Goal: Check status: Check status

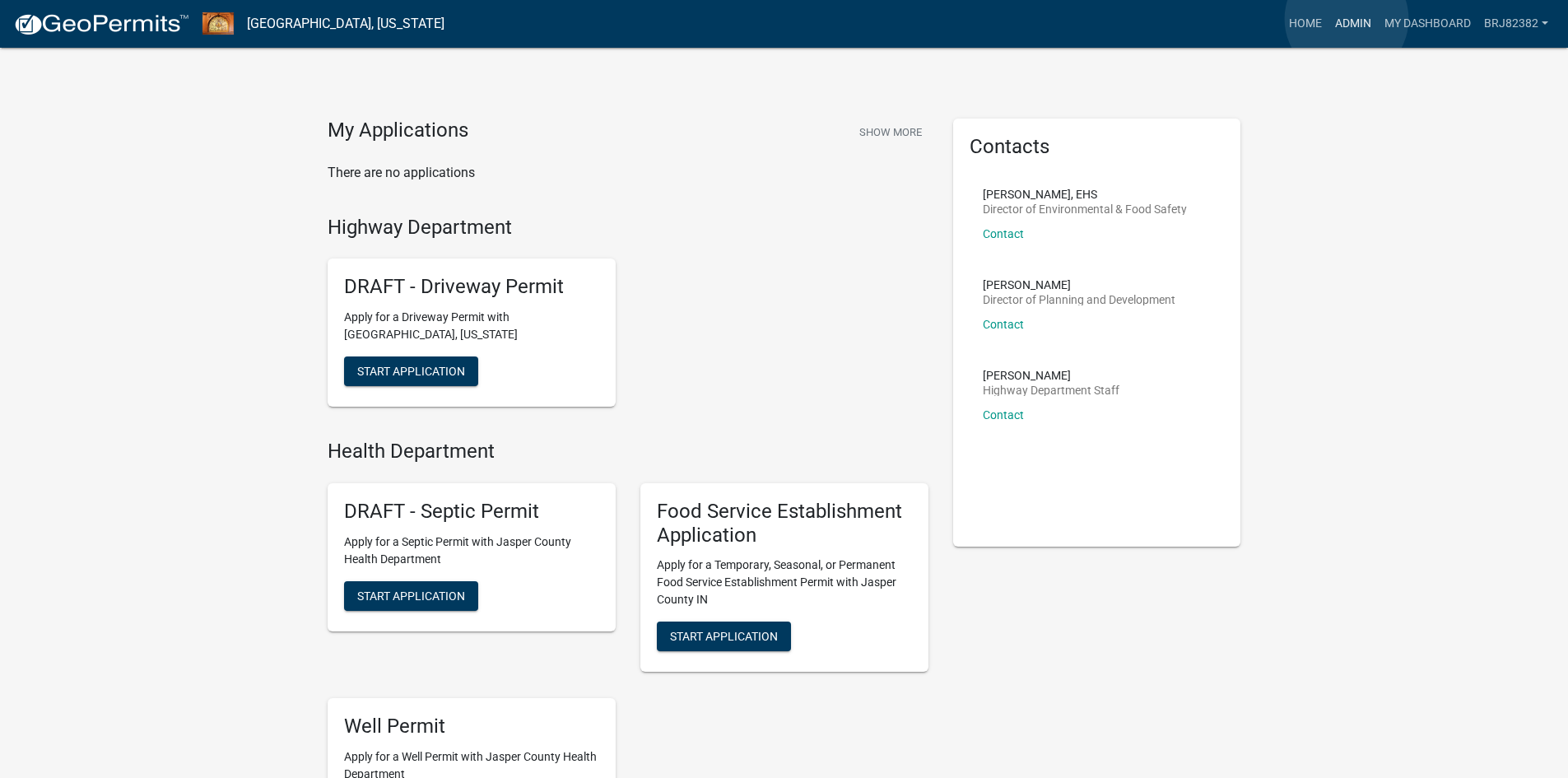
click at [1347, 19] on link "Admin" at bounding box center [1353, 23] width 49 height 31
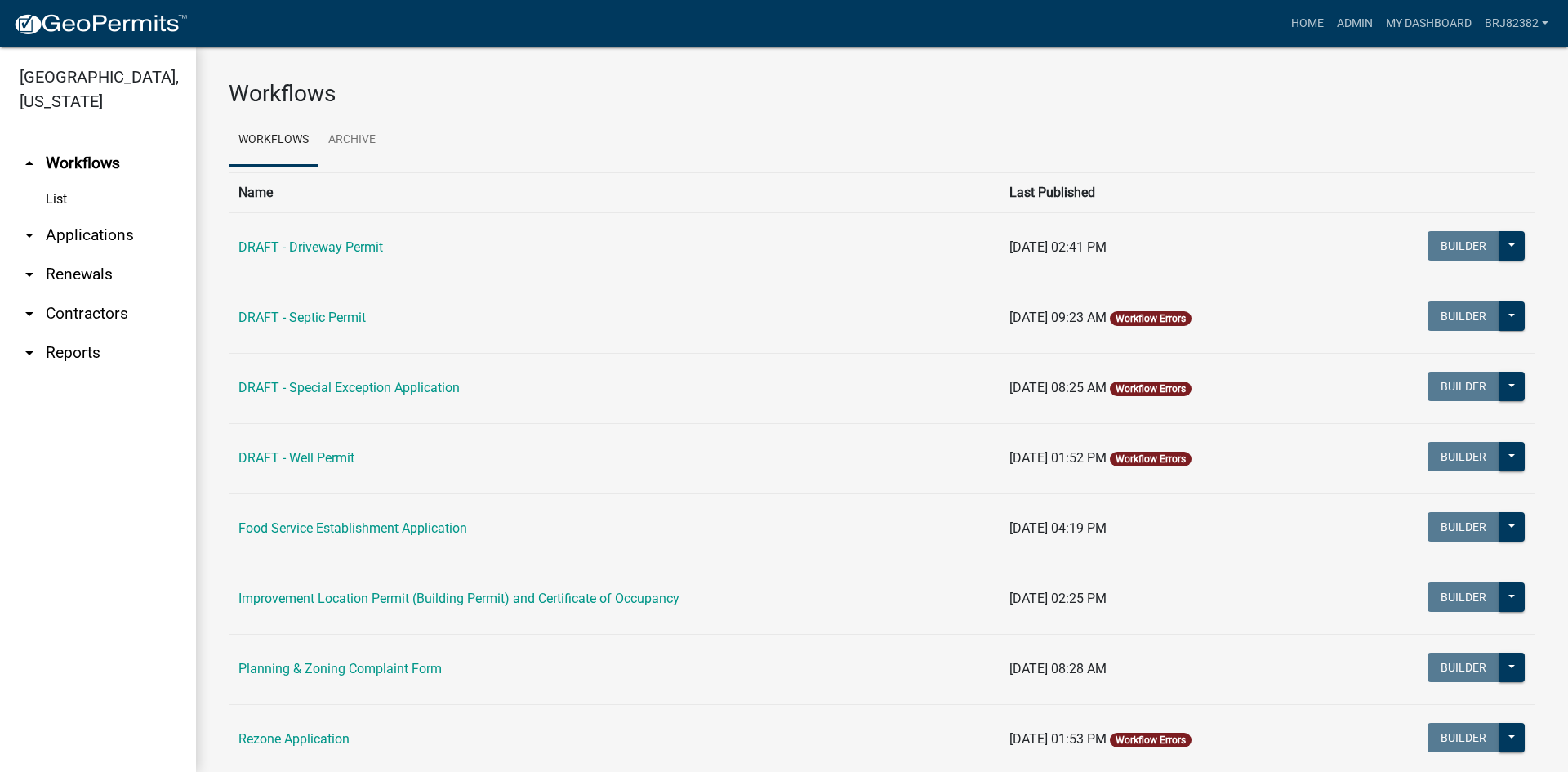
drag, startPoint x: 120, startPoint y: 230, endPoint x: 252, endPoint y: 231, distance: 132.0
click at [122, 228] on link "arrow_drop_down Applications" at bounding box center [98, 235] width 196 height 39
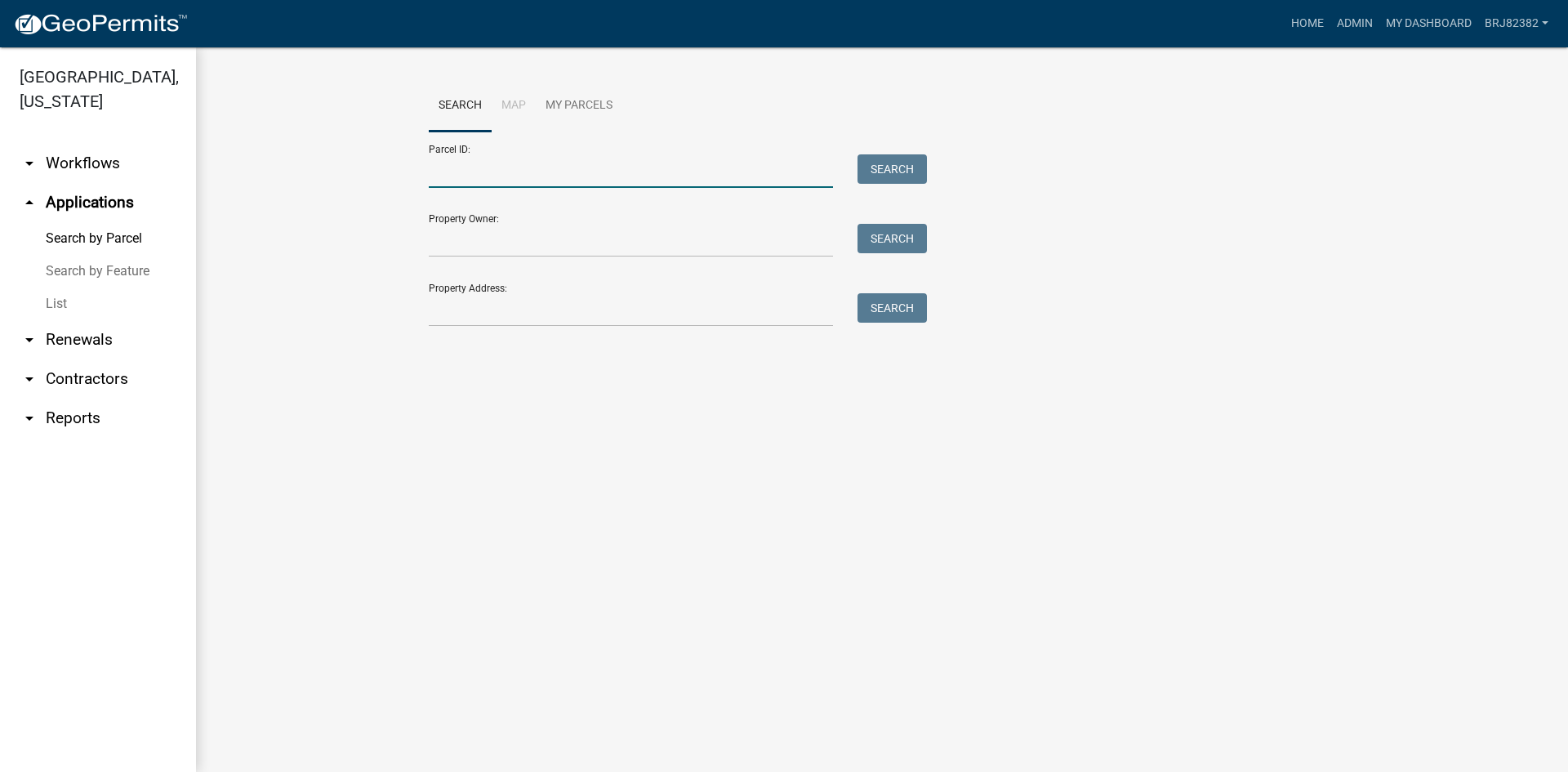
click at [444, 179] on input "Parcel ID:" at bounding box center [631, 172] width 404 height 34
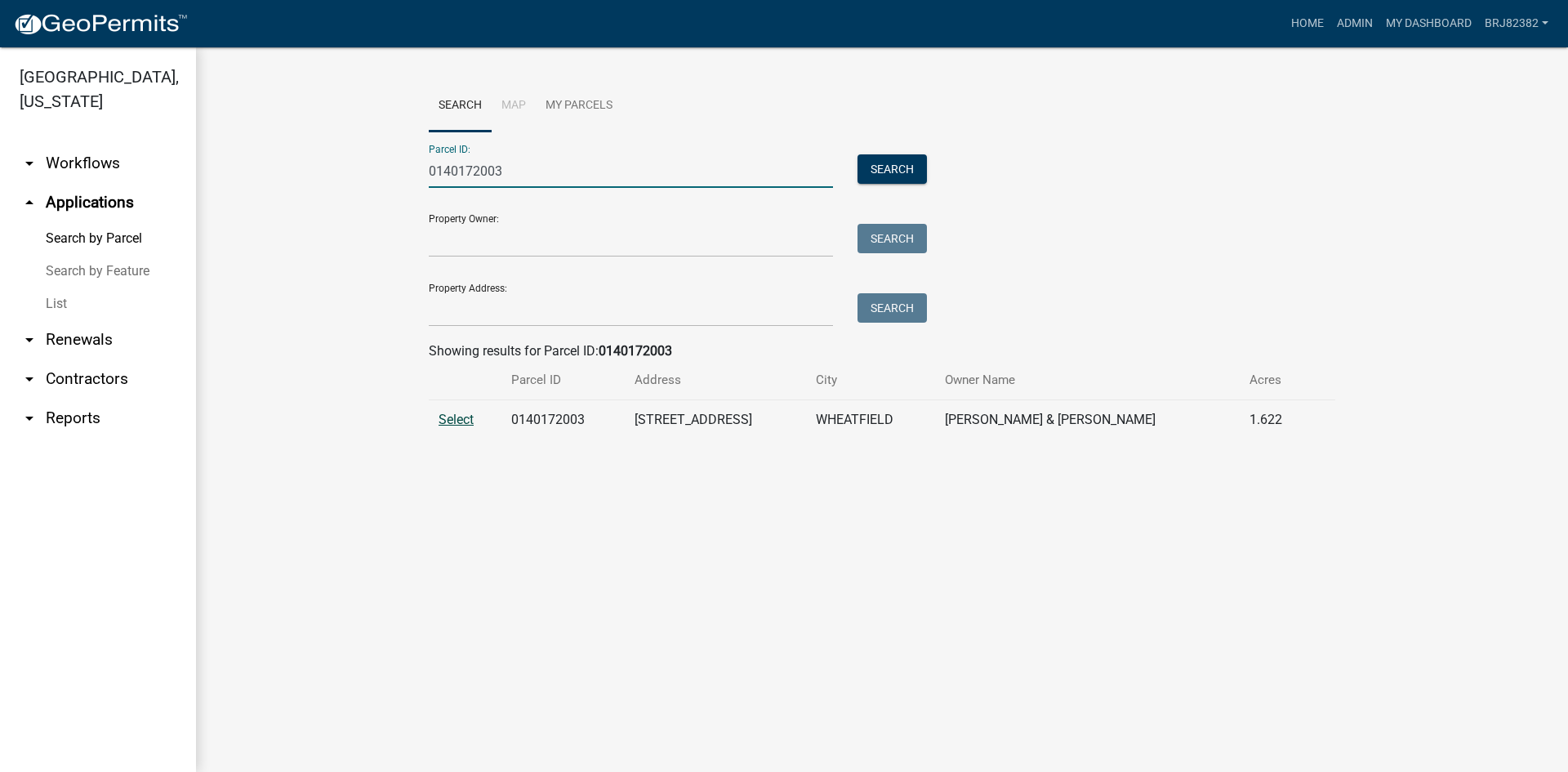
type input "0140172003"
drag, startPoint x: 466, startPoint y: 423, endPoint x: 539, endPoint y: 455, distance: 79.7
click at [466, 422] on span "Select" at bounding box center [456, 419] width 35 height 16
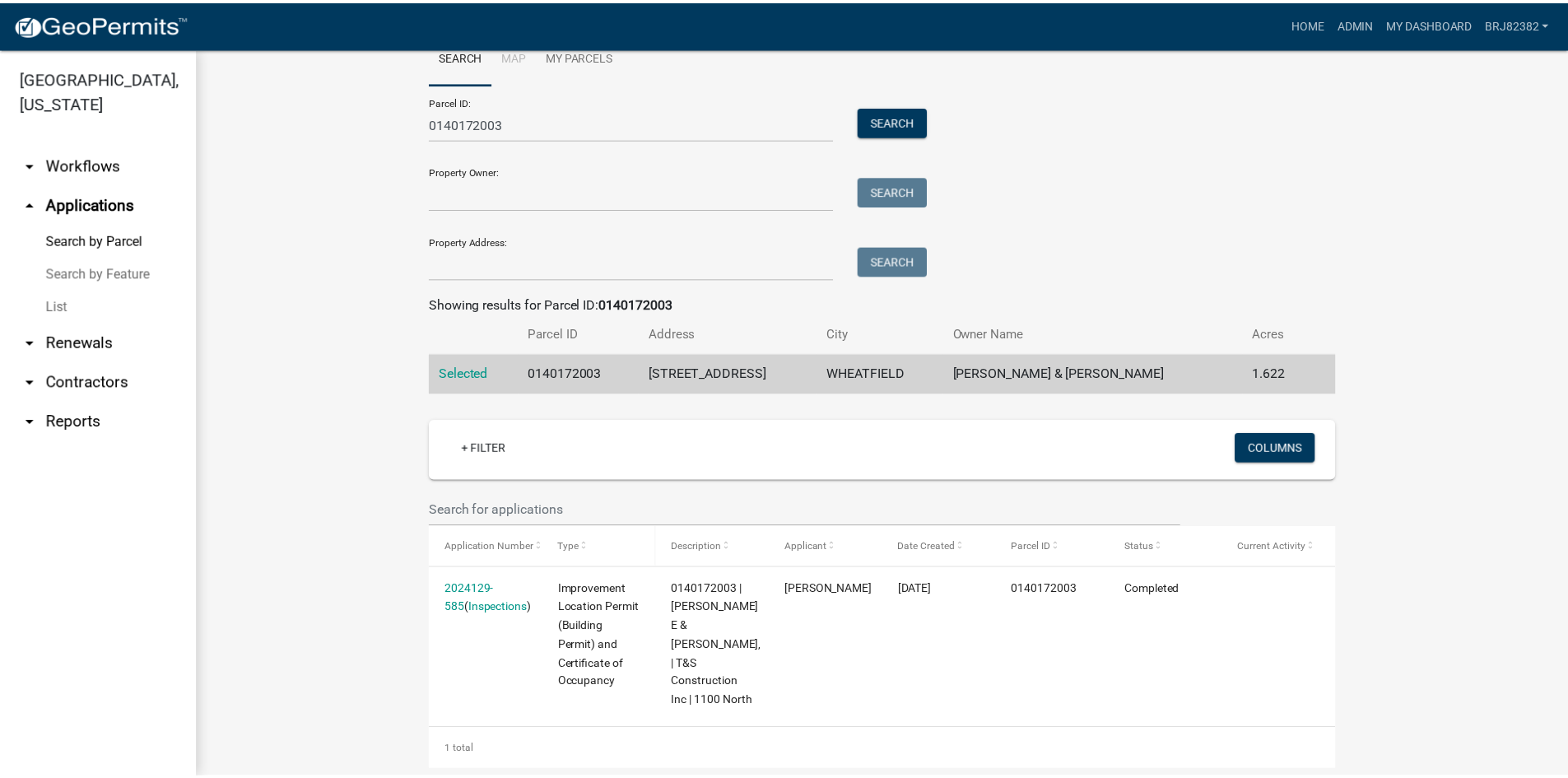
scroll to position [75, 0]
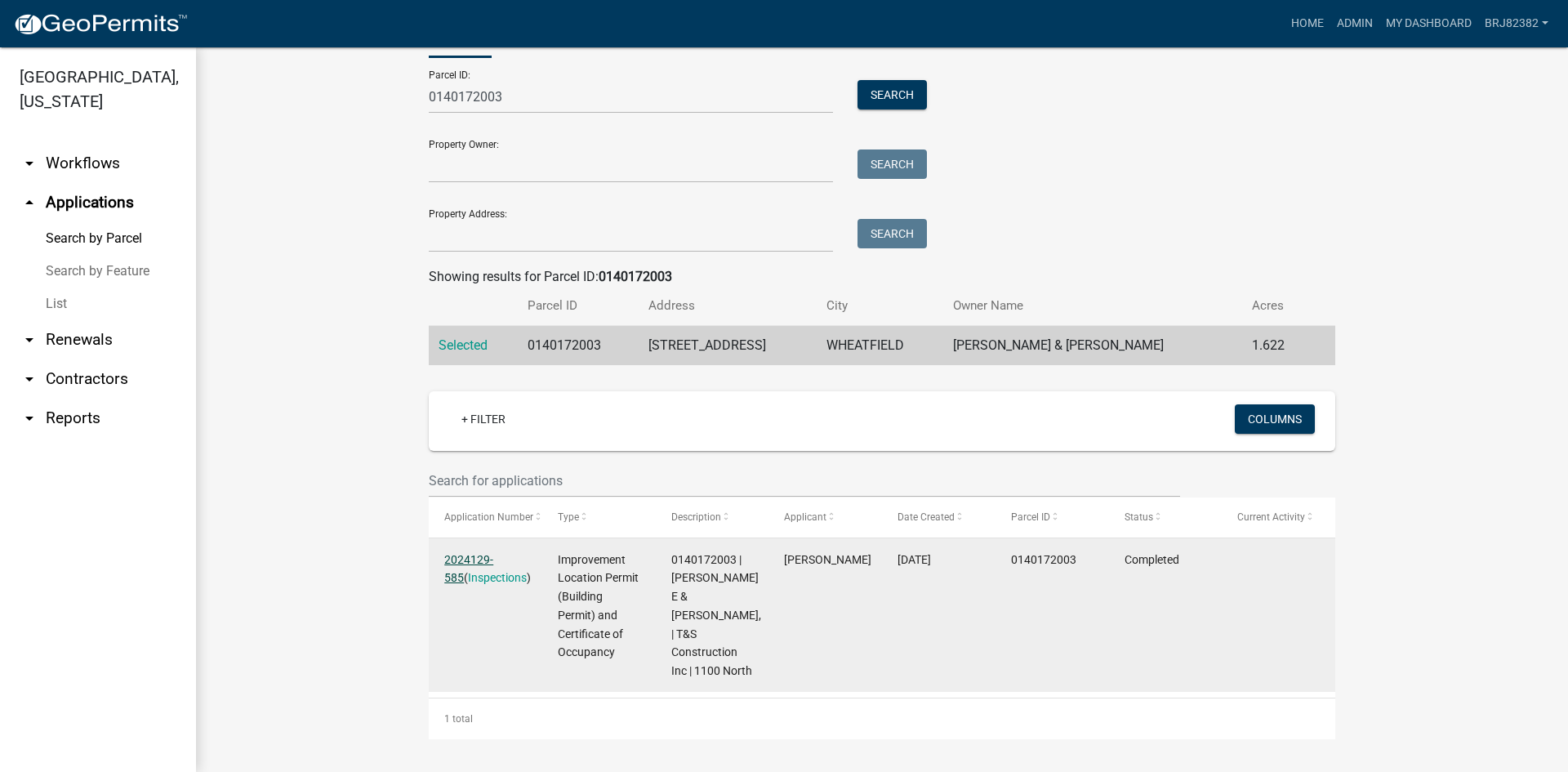
click at [493, 554] on link "2024129-585" at bounding box center [468, 569] width 49 height 32
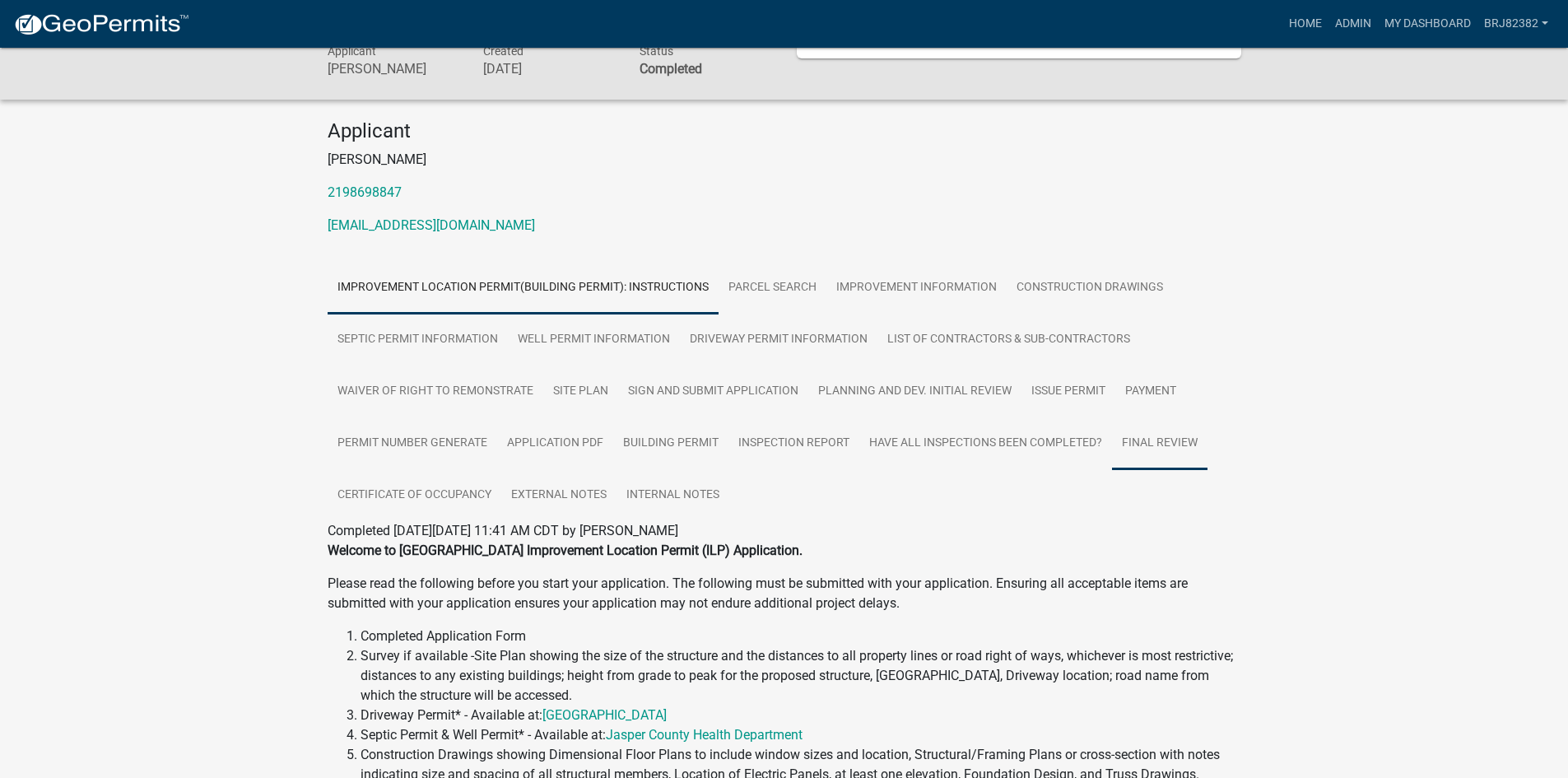
scroll to position [165, 0]
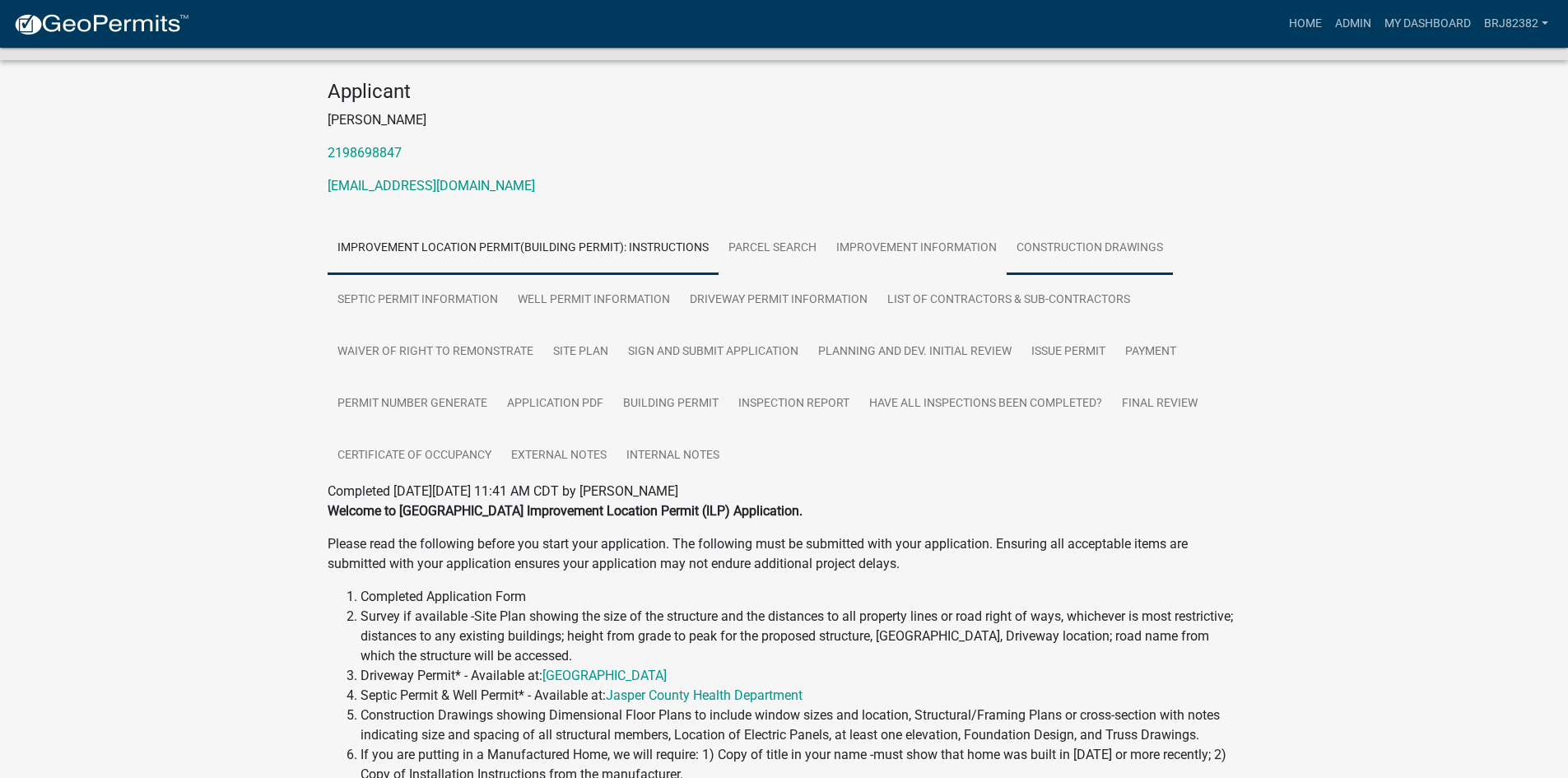
click at [1092, 245] on link "Construction Drawings" at bounding box center [1090, 248] width 167 height 53
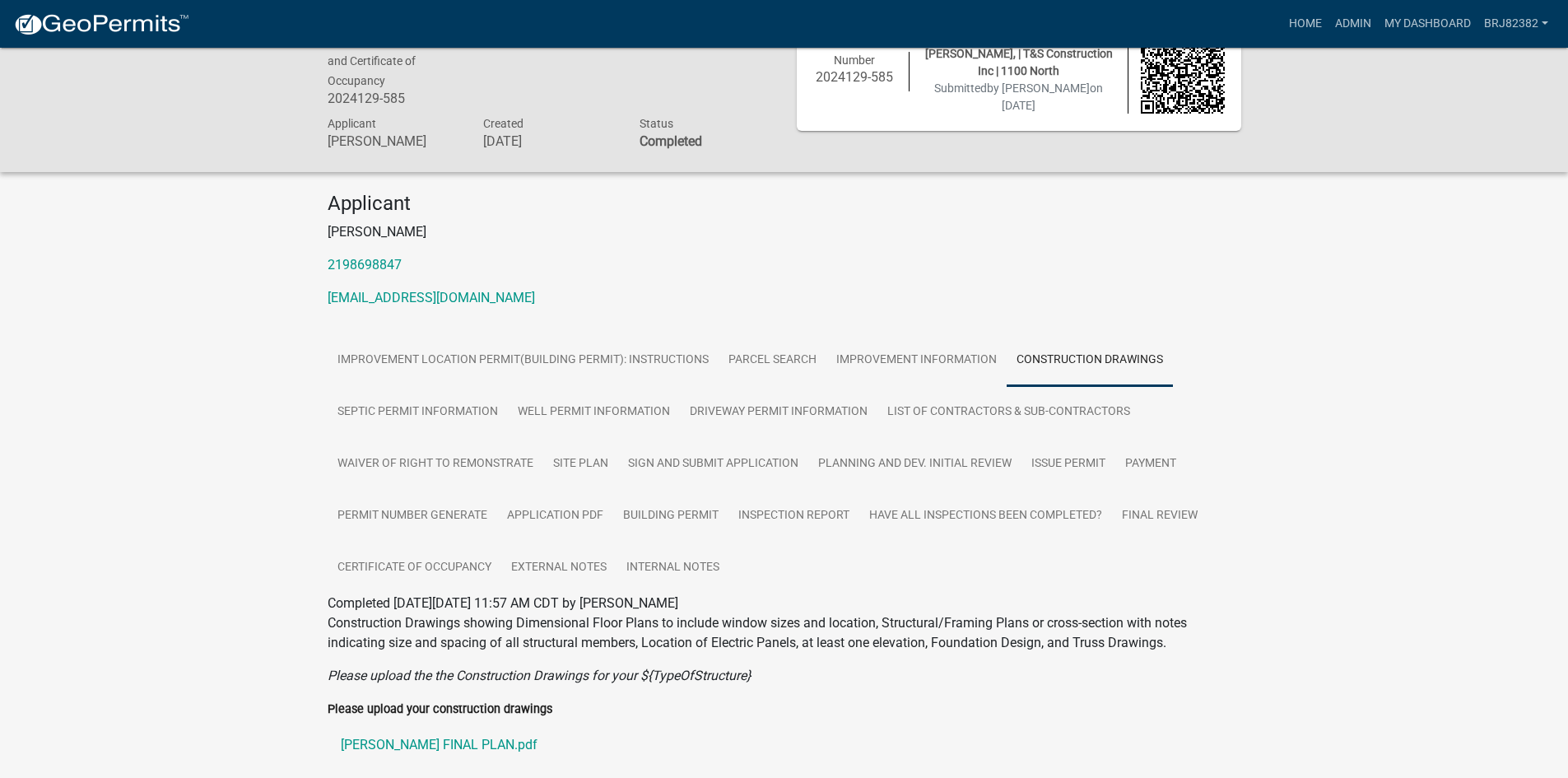
scroll to position [128, 0]
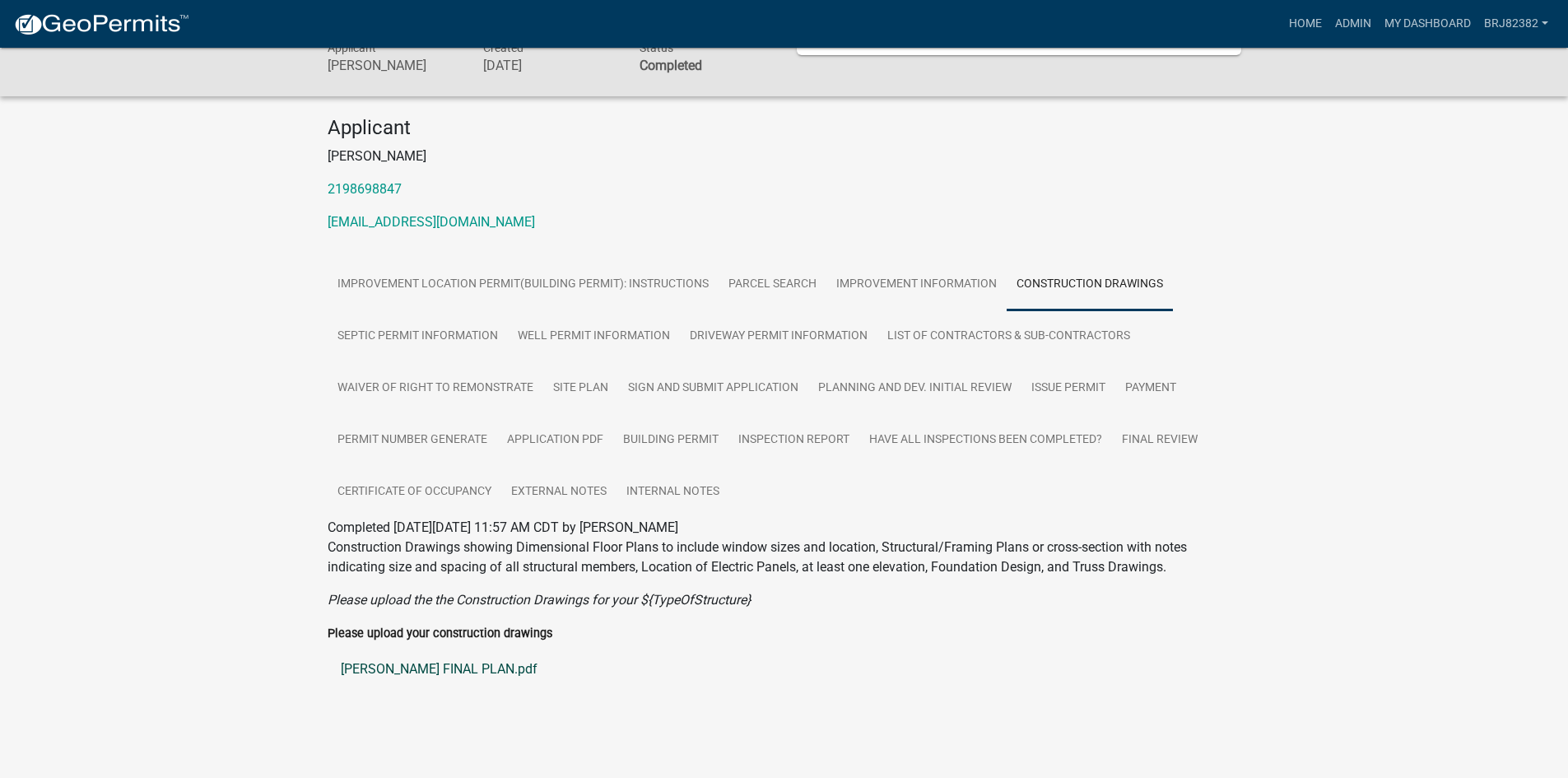
click at [371, 665] on link "[PERSON_NAME] FINAL PLAN.pdf" at bounding box center [784, 669] width 914 height 39
drag, startPoint x: 562, startPoint y: 442, endPoint x: 551, endPoint y: 463, distance: 23.7
click at [561, 442] on link "Application PDF" at bounding box center [555, 440] width 116 height 53
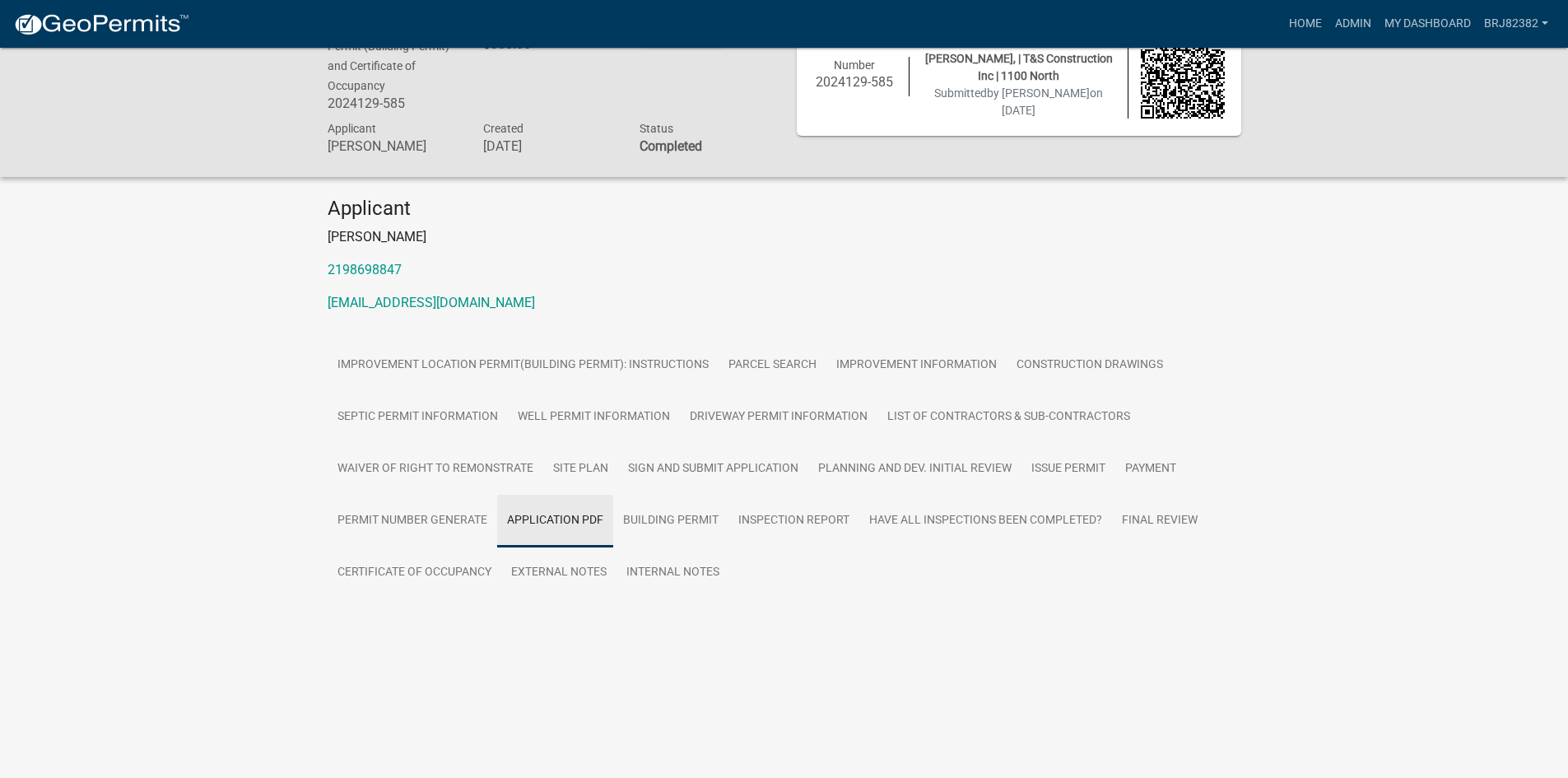
scroll to position [48, 0]
click at [332, 630] on link "Application PDF" at bounding box center [374, 627] width 94 height 16
